Goal: Task Accomplishment & Management: Complete application form

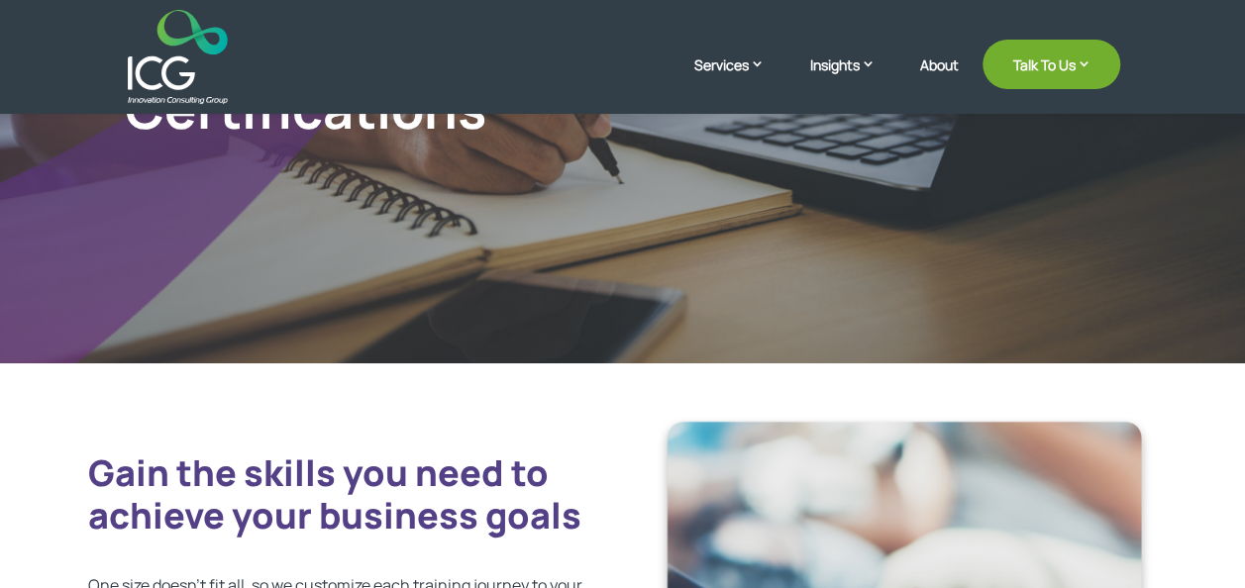
scroll to position [198, 0]
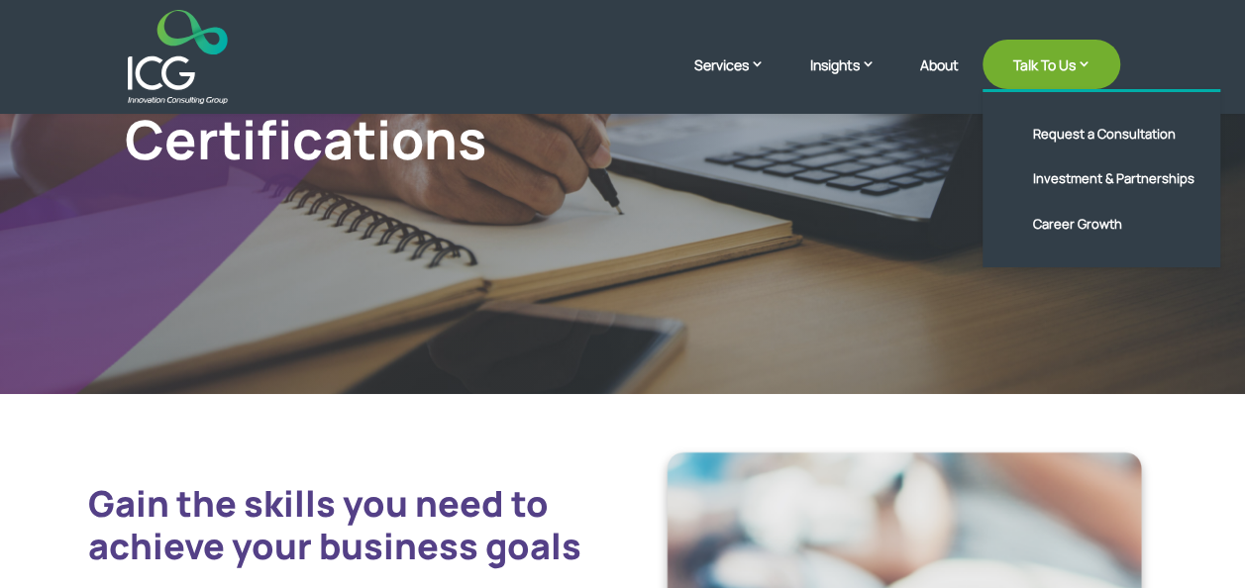
click at [1056, 71] on link "Talk To Us" at bounding box center [1051, 65] width 138 height 50
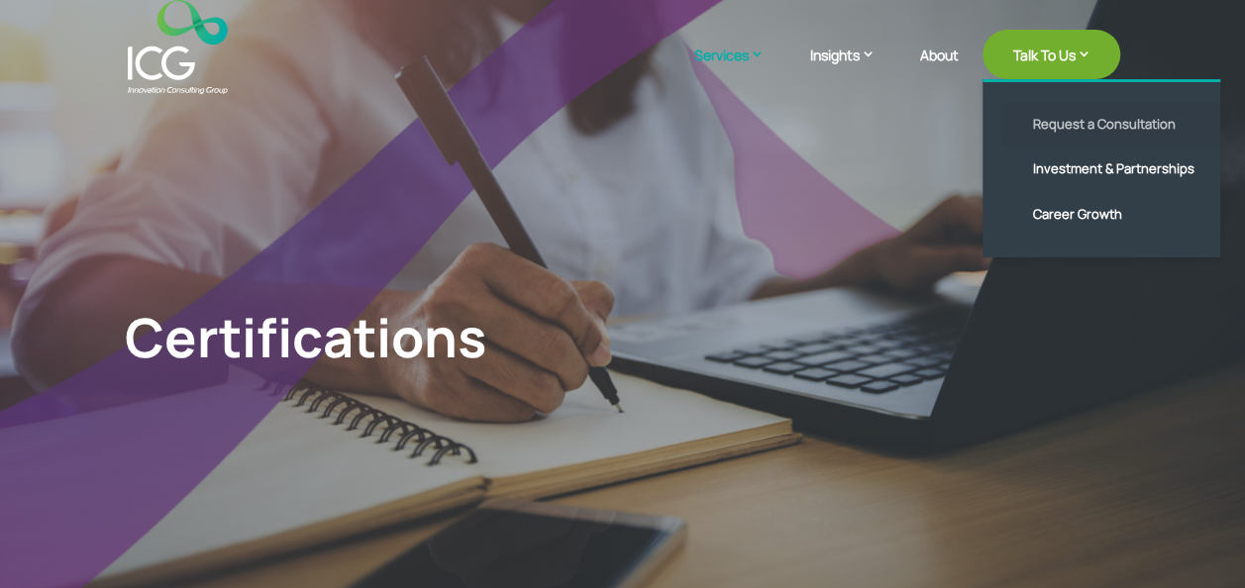
click at [1067, 117] on link "Request a Consultation" at bounding box center [1116, 125] width 228 height 46
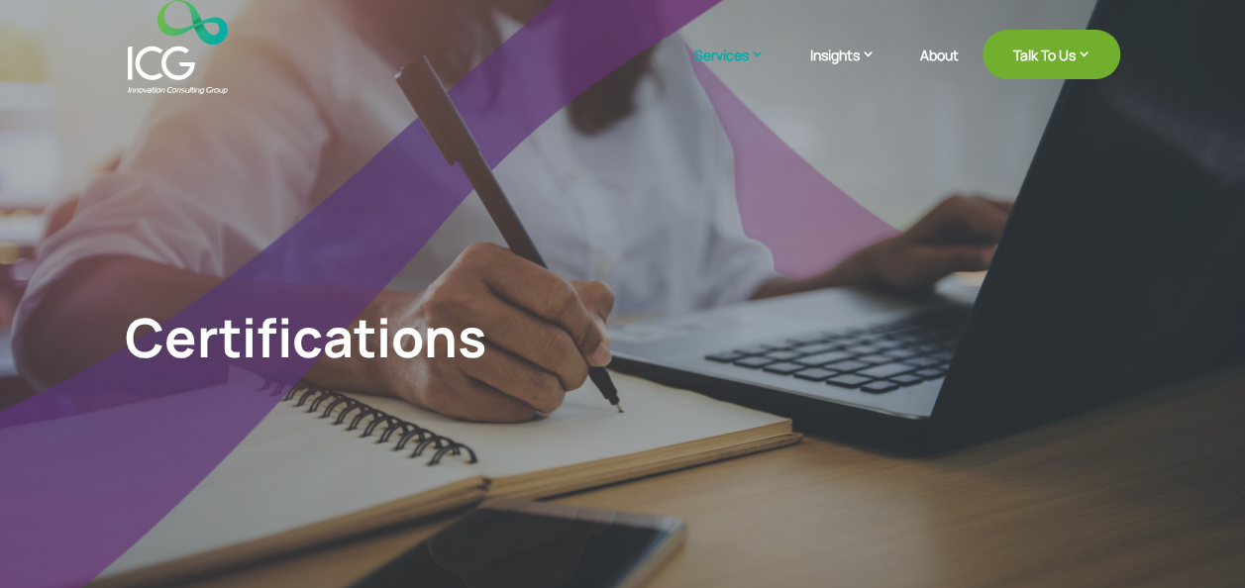
scroll to position [198, 0]
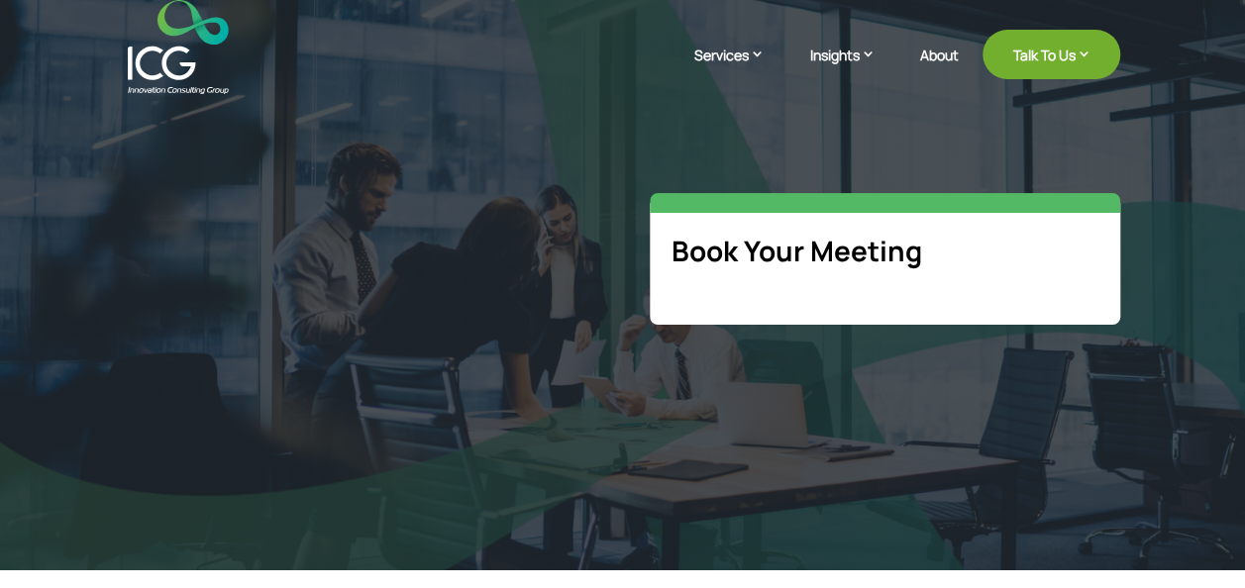
select select "**"
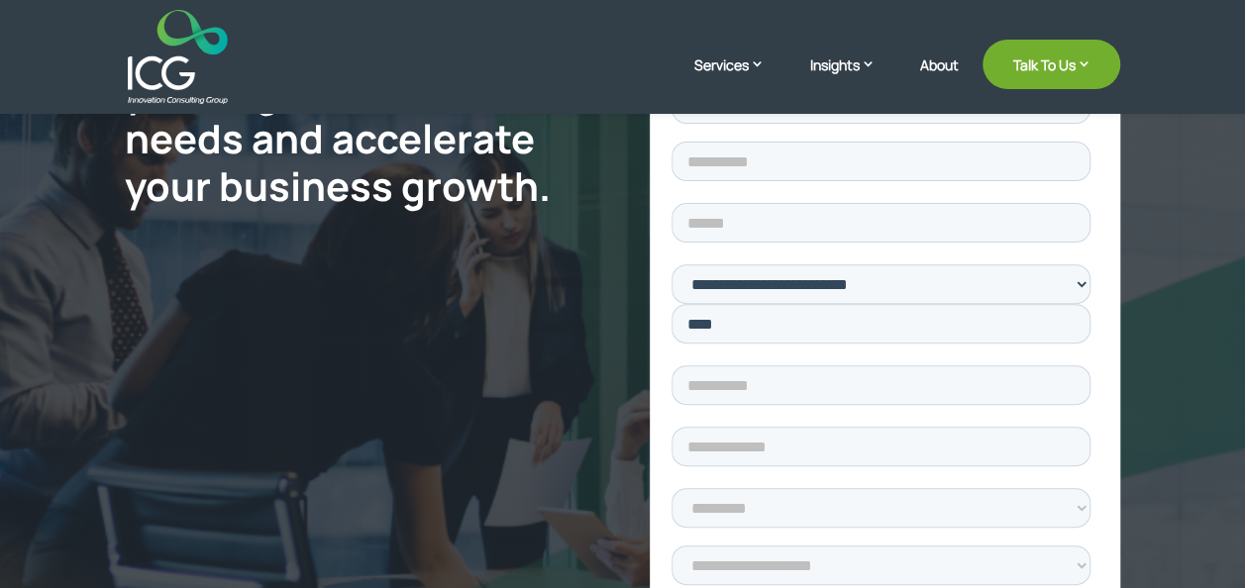
scroll to position [99, 0]
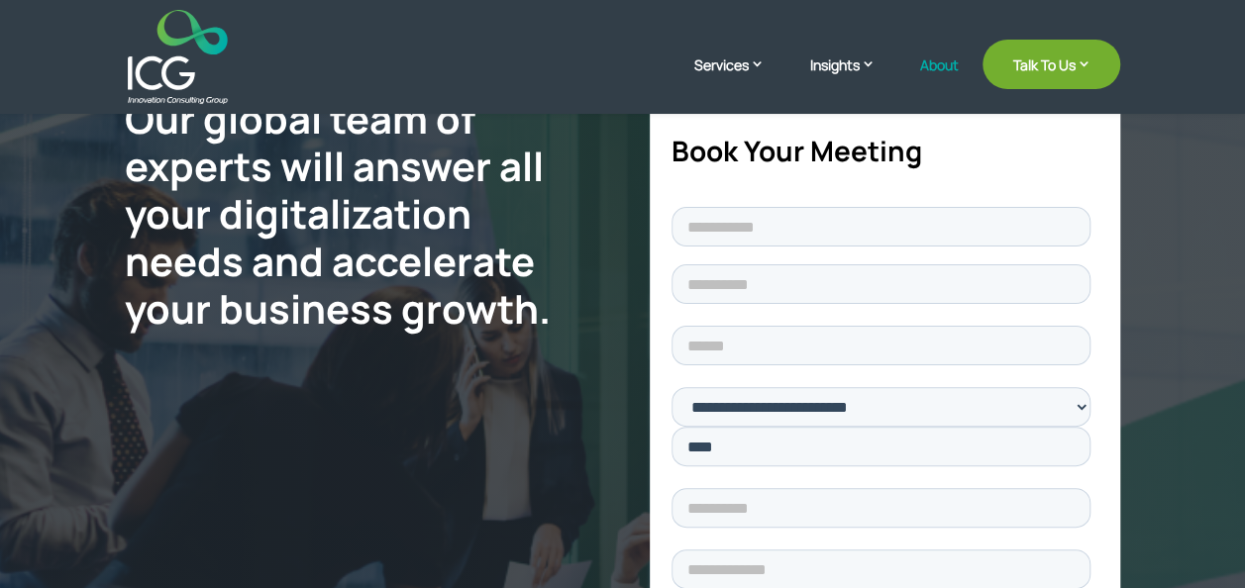
click at [947, 59] on link "About" at bounding box center [938, 80] width 39 height 47
